Goal: Transaction & Acquisition: Purchase product/service

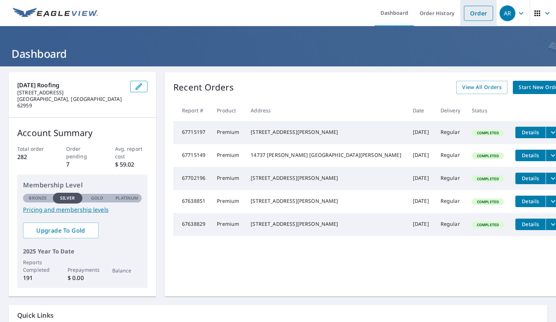
click at [475, 19] on link "Order" at bounding box center [478, 13] width 29 height 15
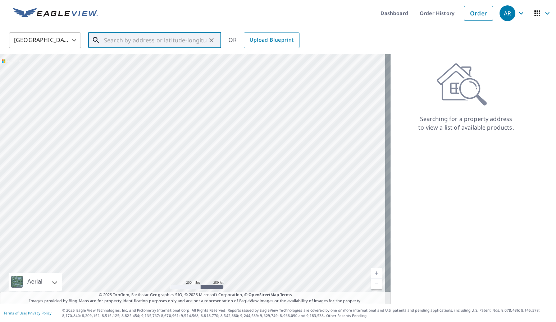
click at [111, 42] on input "text" at bounding box center [155, 40] width 102 height 20
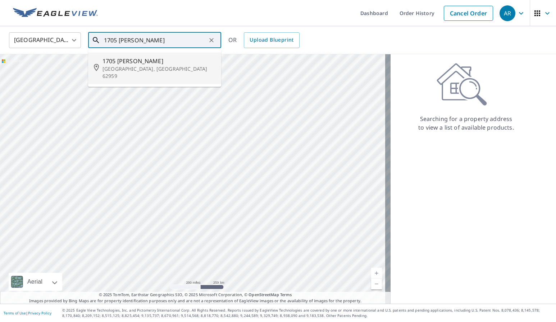
click at [115, 64] on span "1705 [PERSON_NAME]" at bounding box center [158, 61] width 113 height 9
type input "[STREET_ADDRESS][PERSON_NAME]"
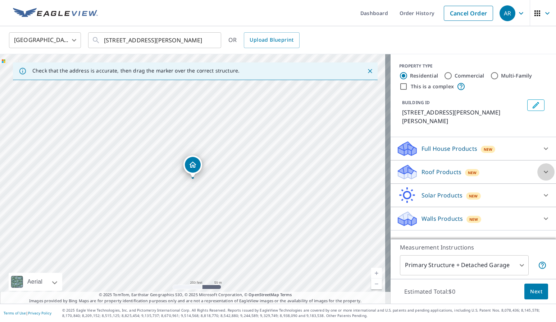
click at [543, 171] on icon at bounding box center [545, 172] width 4 height 3
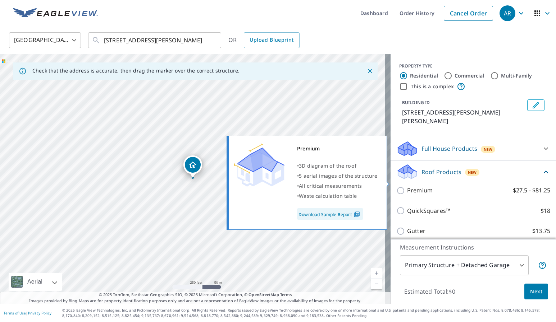
click at [397, 187] on input "Premium $27.5 - $81.25" at bounding box center [401, 191] width 11 height 9
checkbox input "true"
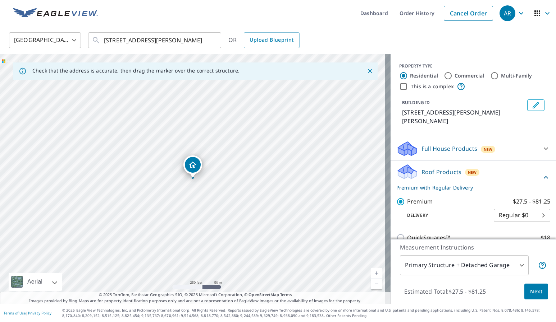
click at [515, 267] on body "AR AR Dashboard Order History Cancel Order AR United States [GEOGRAPHIC_DATA] ​…" at bounding box center [278, 161] width 556 height 322
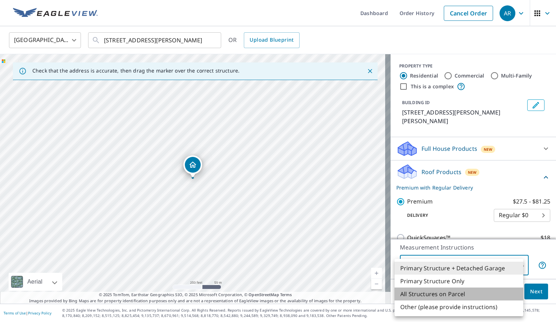
click at [464, 294] on li "All Structures on Parcel" at bounding box center [458, 294] width 129 height 13
type input "3"
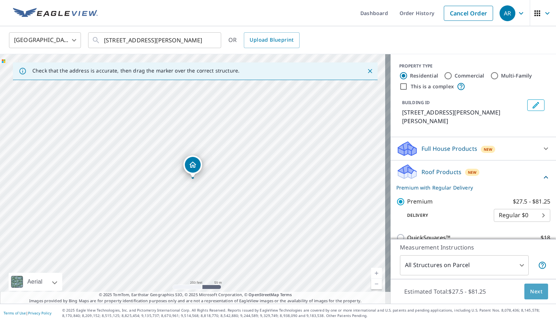
click at [524, 291] on button "Next" at bounding box center [536, 292] width 24 height 16
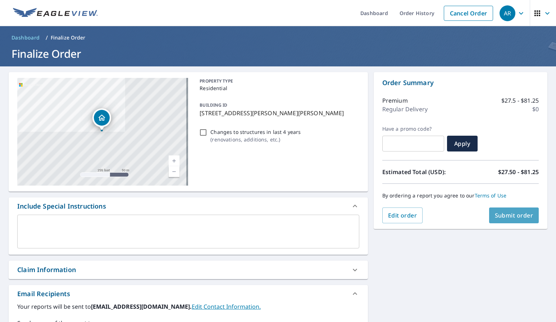
click at [509, 219] on span "Submit order" at bounding box center [514, 216] width 38 height 8
